Goal: Task Accomplishment & Management: Complete application form

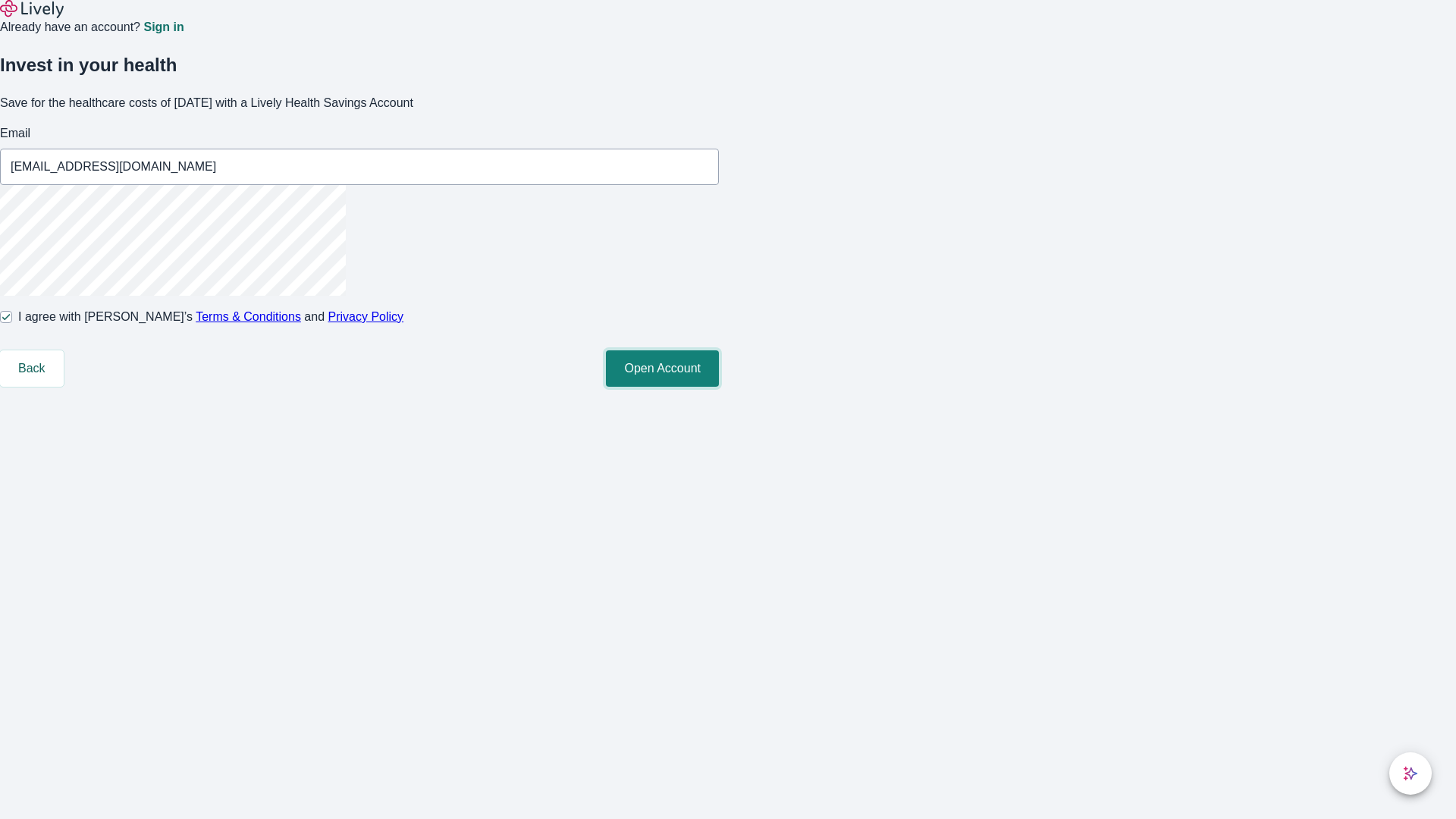
click at [719, 386] on button "Open Account" at bounding box center [662, 368] width 113 height 36
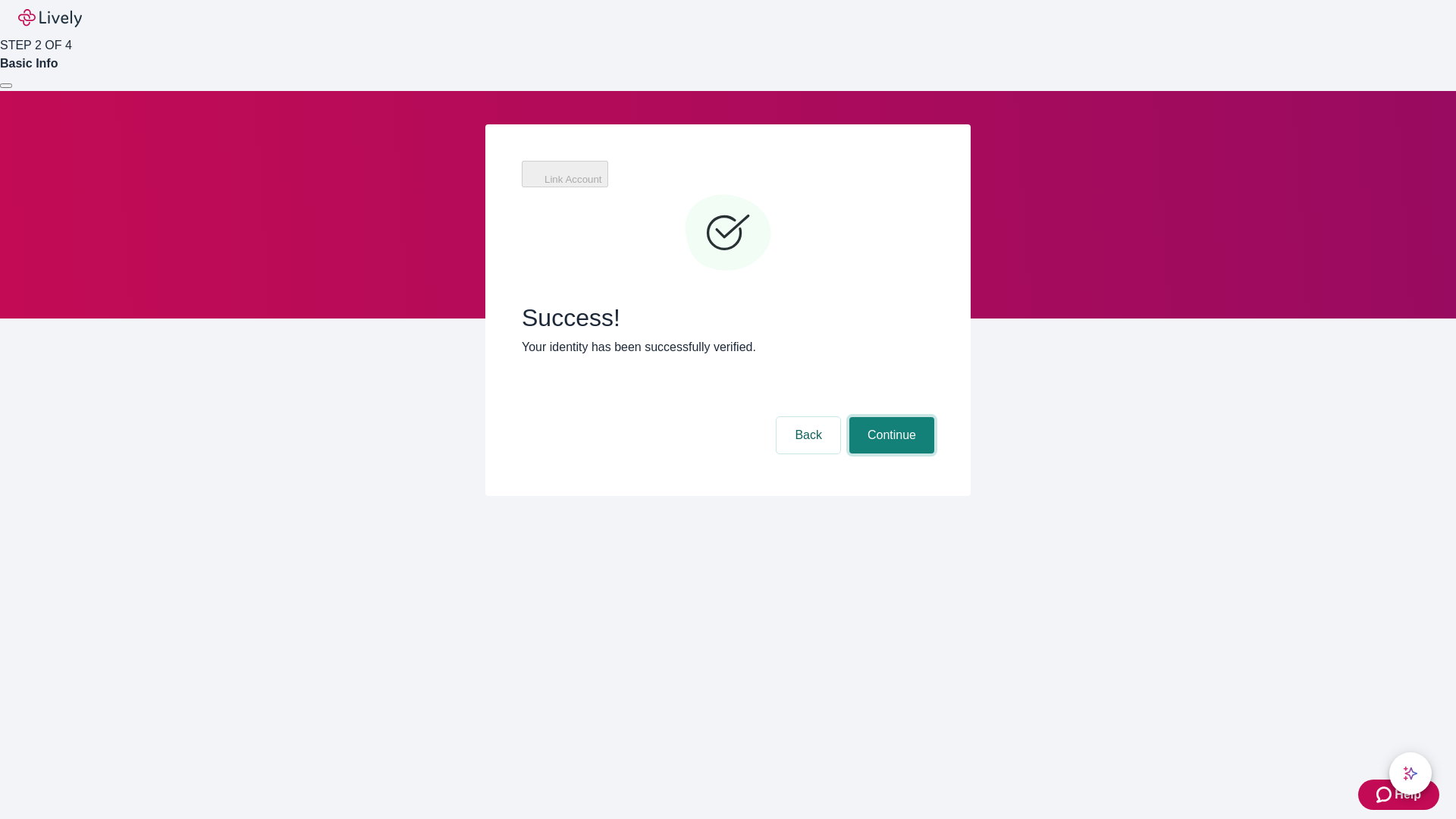
click at [890, 417] on button "Continue" at bounding box center [892, 435] width 85 height 36
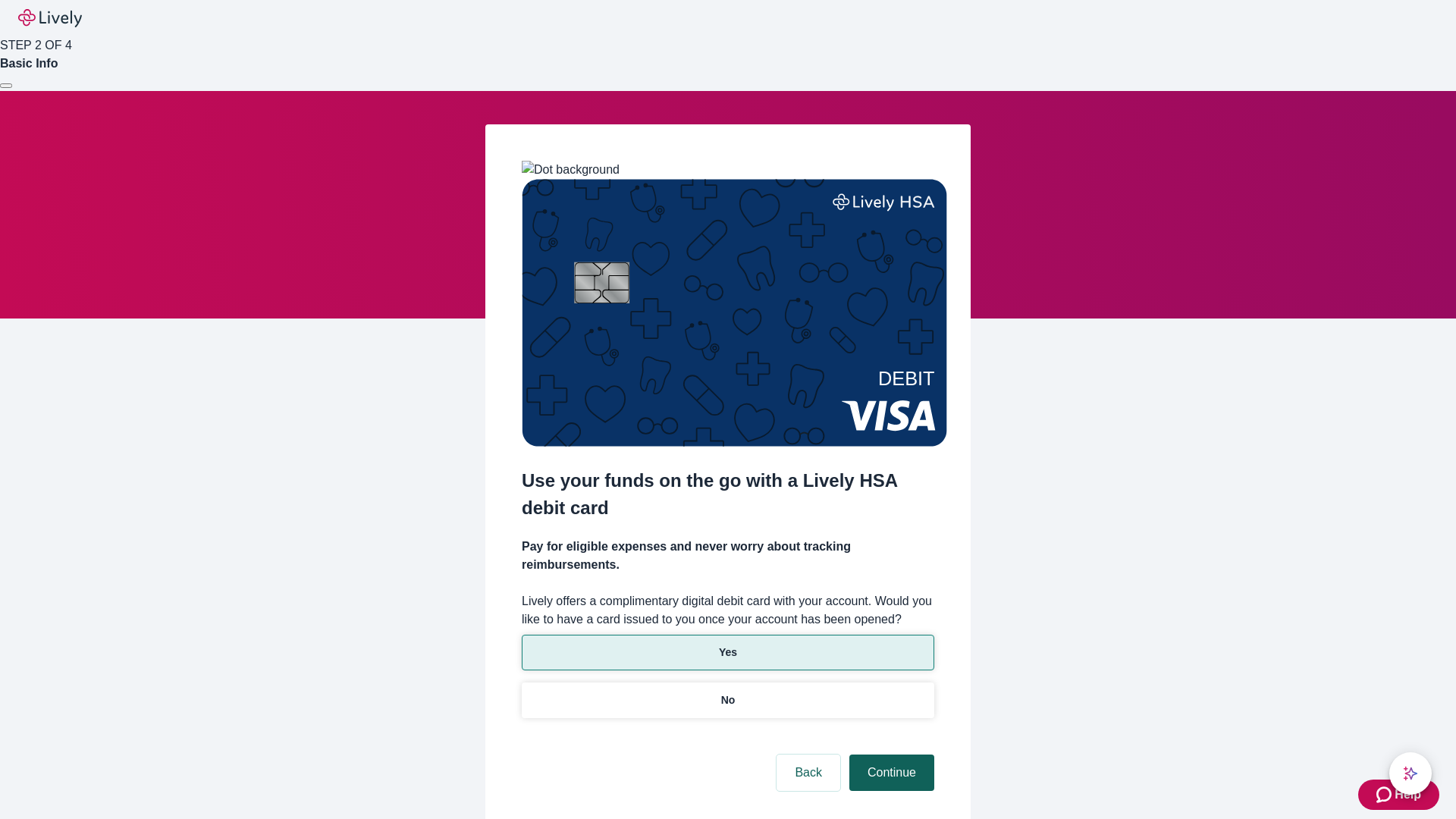
click at [727, 644] on p "Yes" at bounding box center [728, 652] width 19 height 16
click at [890, 754] on button "Continue" at bounding box center [892, 772] width 85 height 36
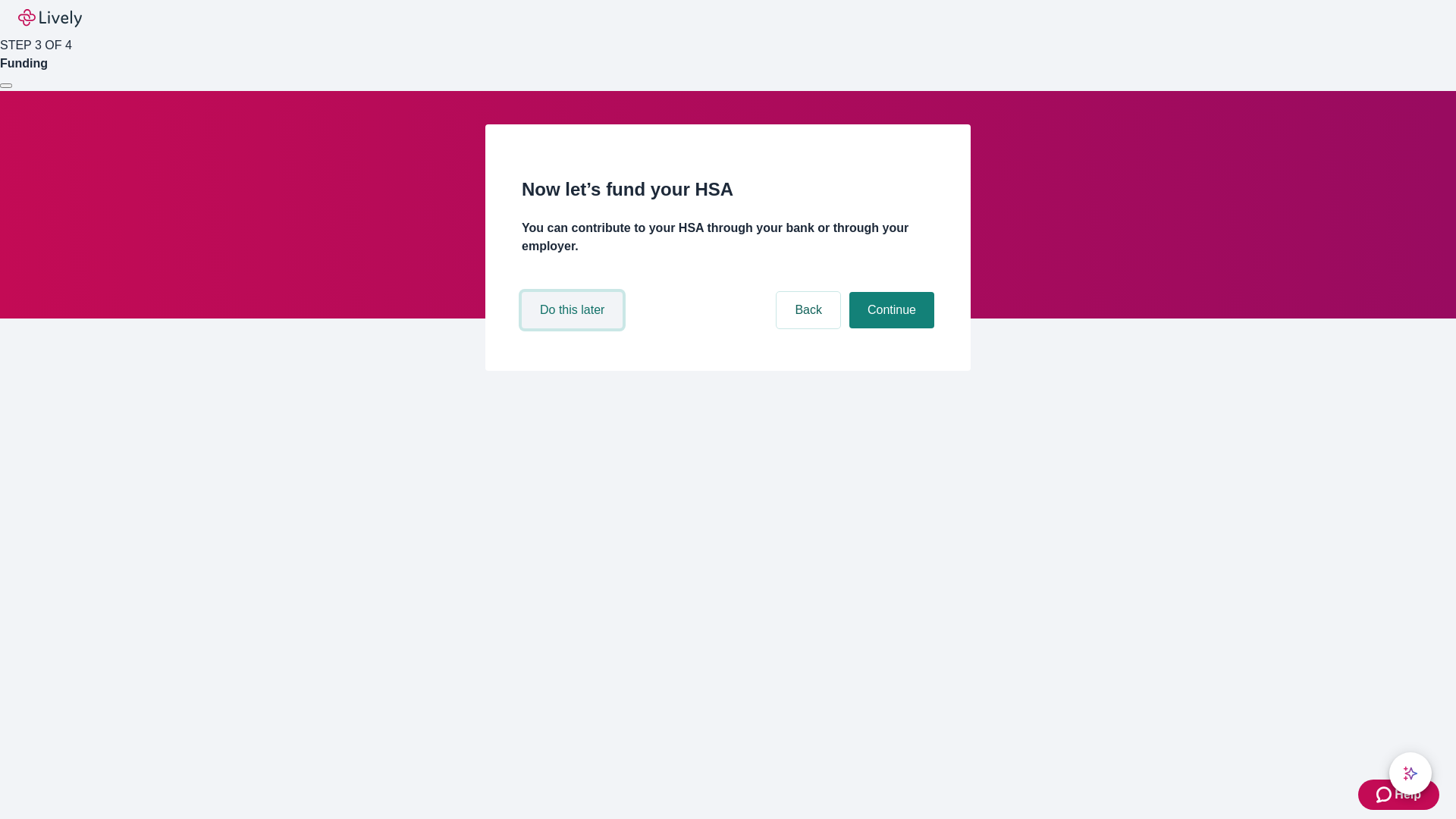
click at [574, 328] on button "Do this later" at bounding box center [572, 310] width 100 height 36
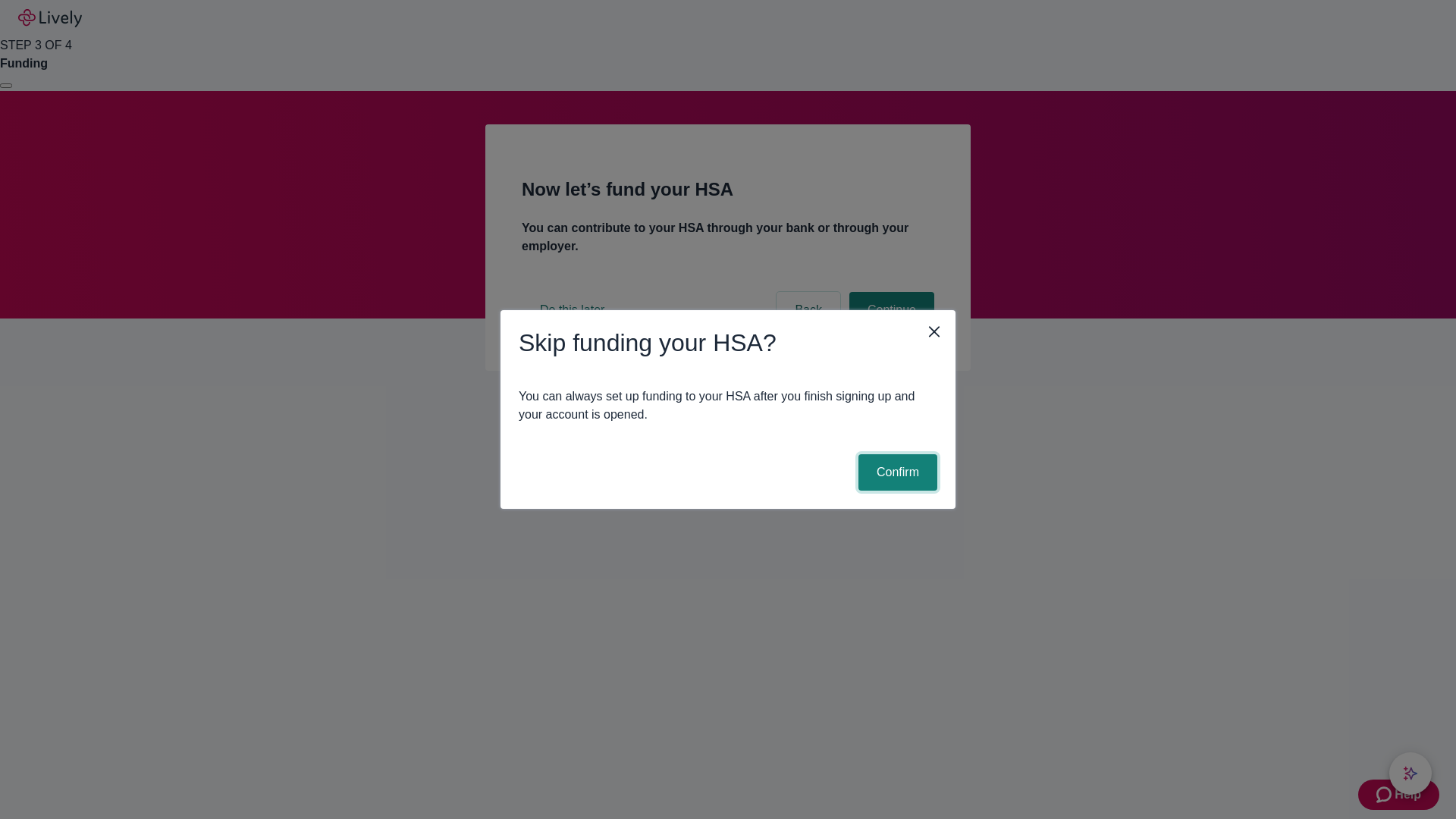
click at [896, 472] on button "Confirm" at bounding box center [898, 472] width 79 height 36
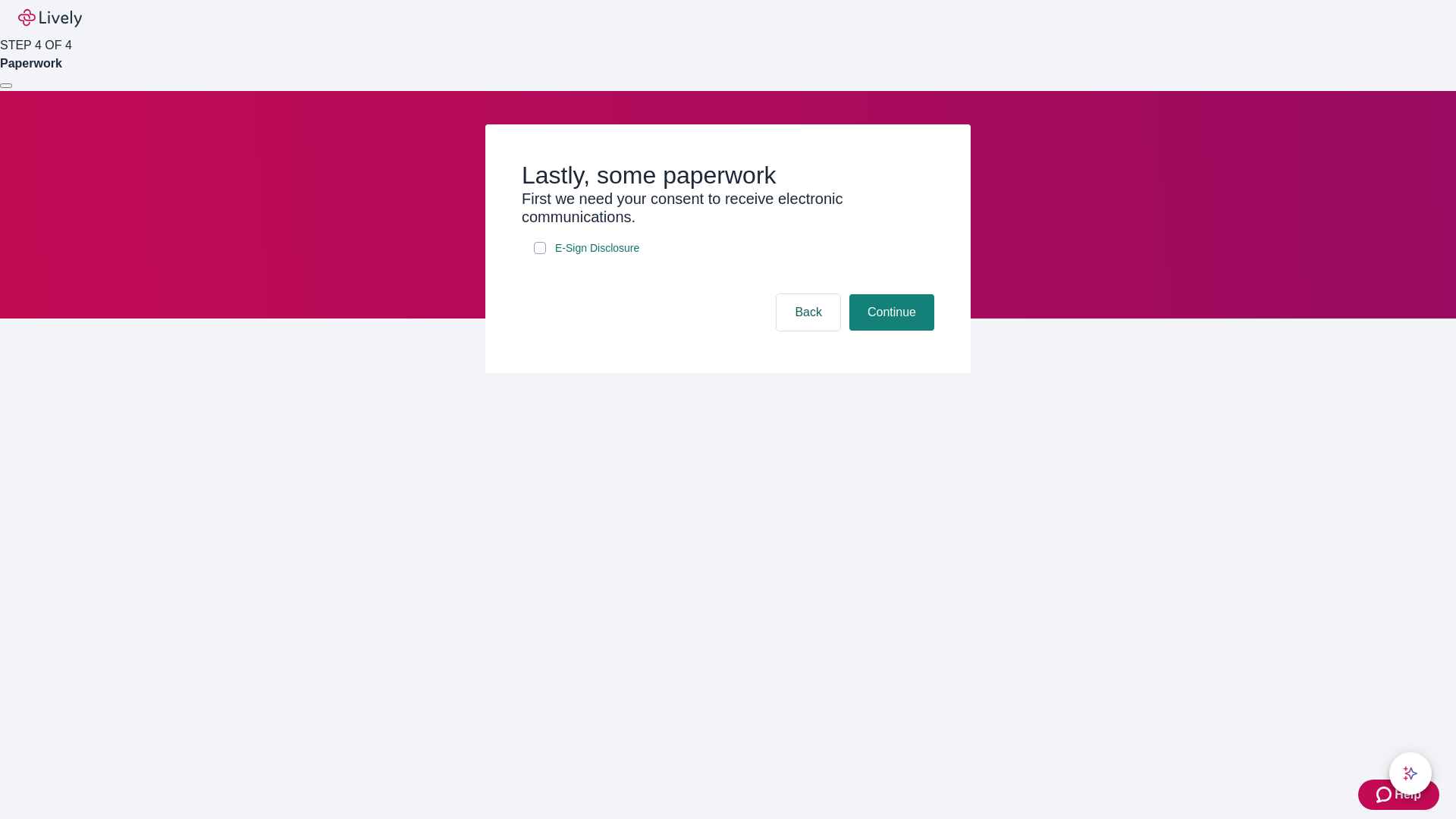
click at [540, 254] on input "E-Sign Disclosure" at bounding box center [540, 248] width 12 height 12
checkbox input "true"
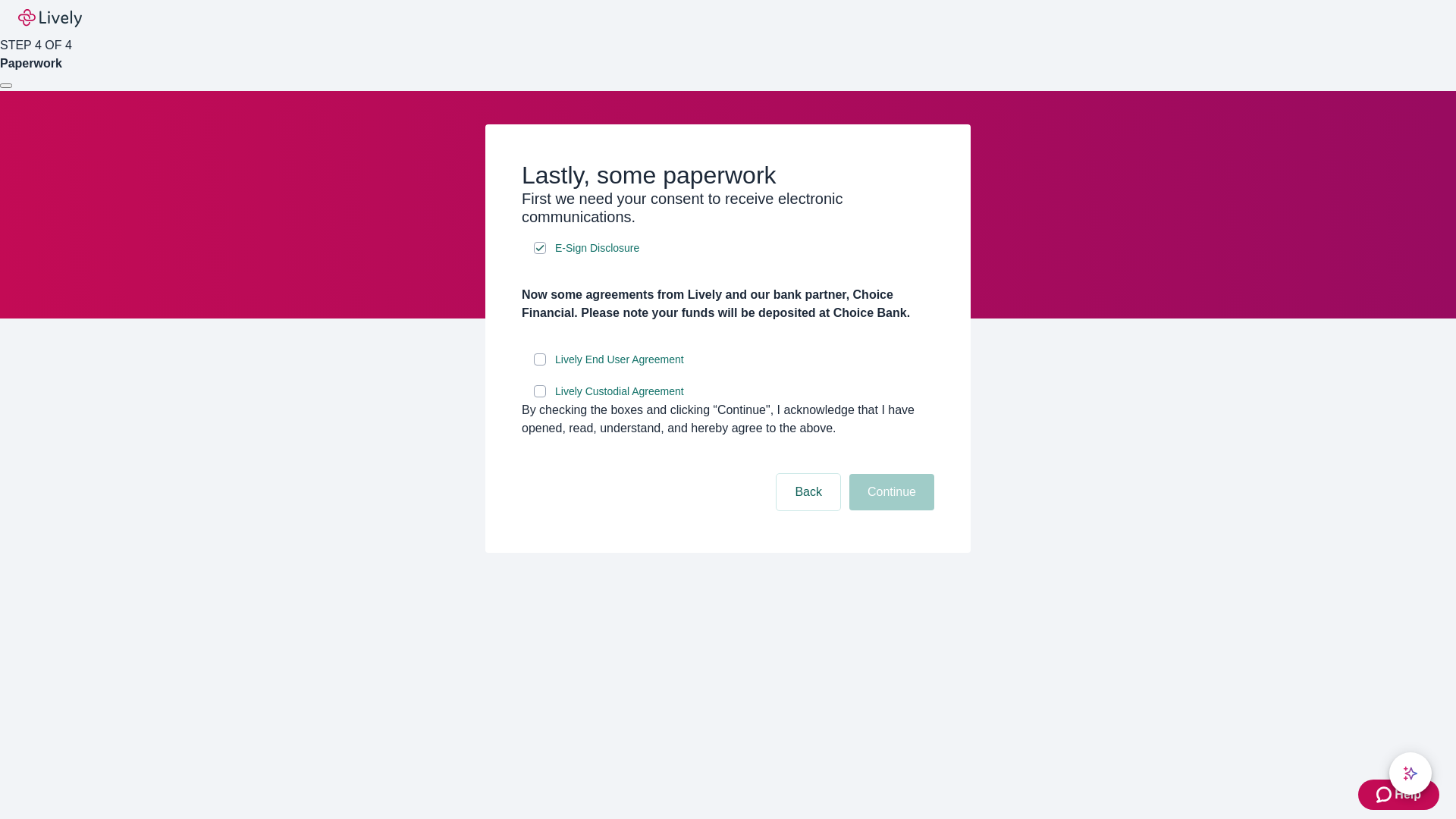
click at [540, 365] on input "Lively End User Agreement" at bounding box center [540, 359] width 12 height 12
checkbox input "true"
click at [540, 397] on input "Lively Custodial Agreement" at bounding box center [540, 391] width 12 height 12
checkbox input "true"
click at [890, 510] on button "Continue" at bounding box center [892, 491] width 85 height 36
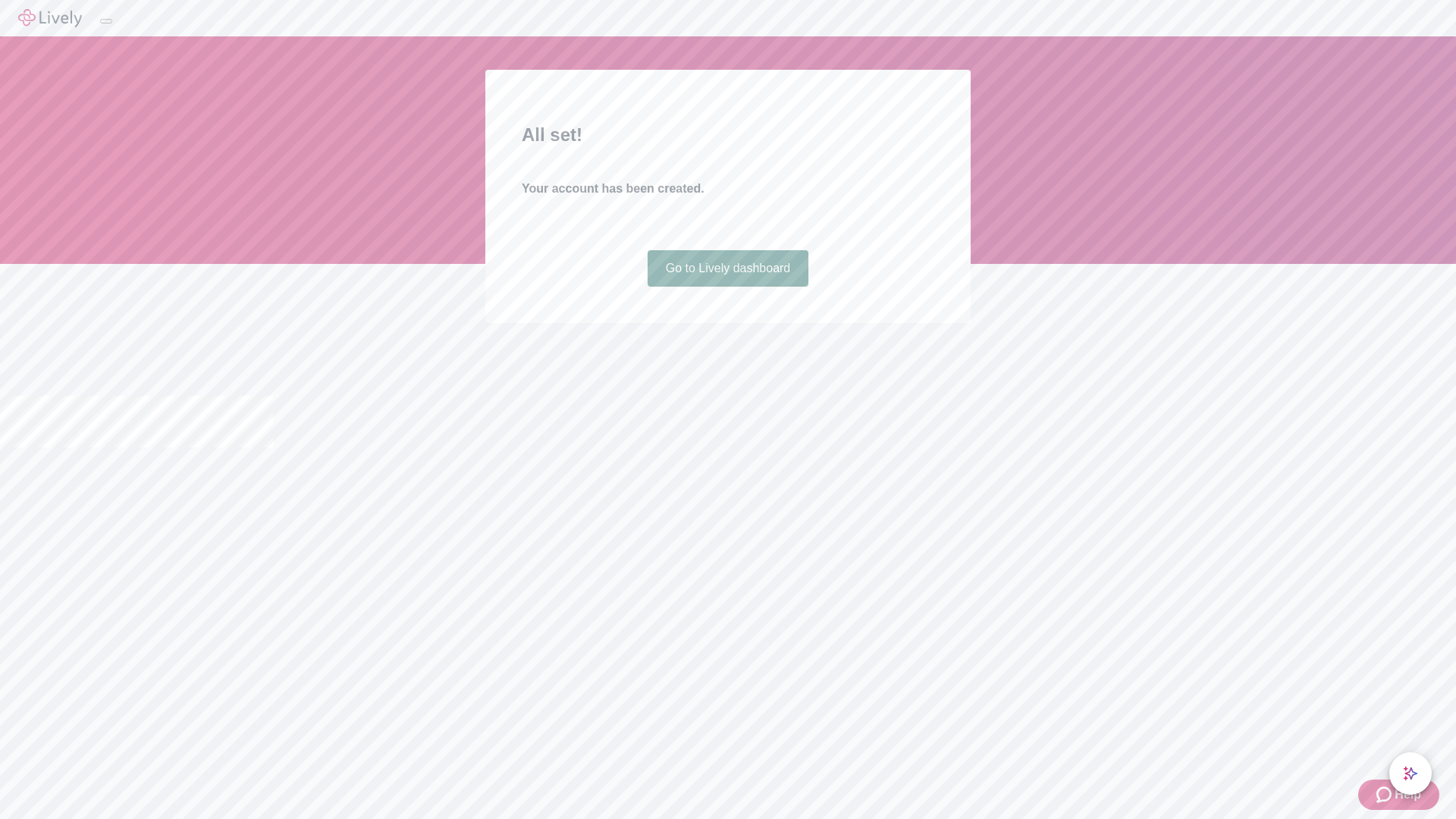
click at [727, 287] on link "Go to Lively dashboard" at bounding box center [728, 268] width 162 height 36
